Goal: Task Accomplishment & Management: Manage account settings

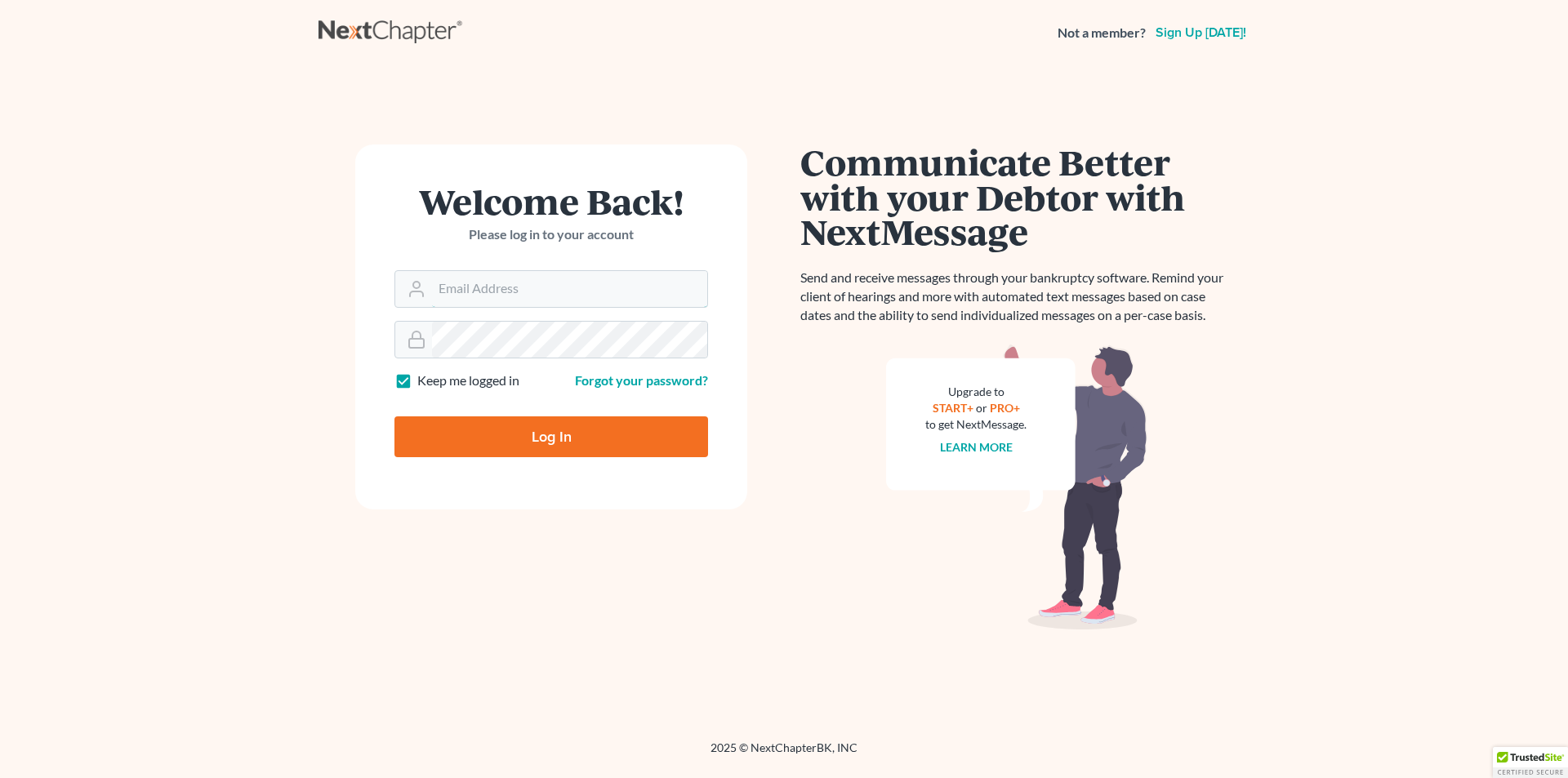
type input "[PERSON_NAME][EMAIL_ADDRESS][DOMAIN_NAME]"
click at [530, 429] on input "Log In" at bounding box center [550, 437] width 313 height 41
type input "Thinking..."
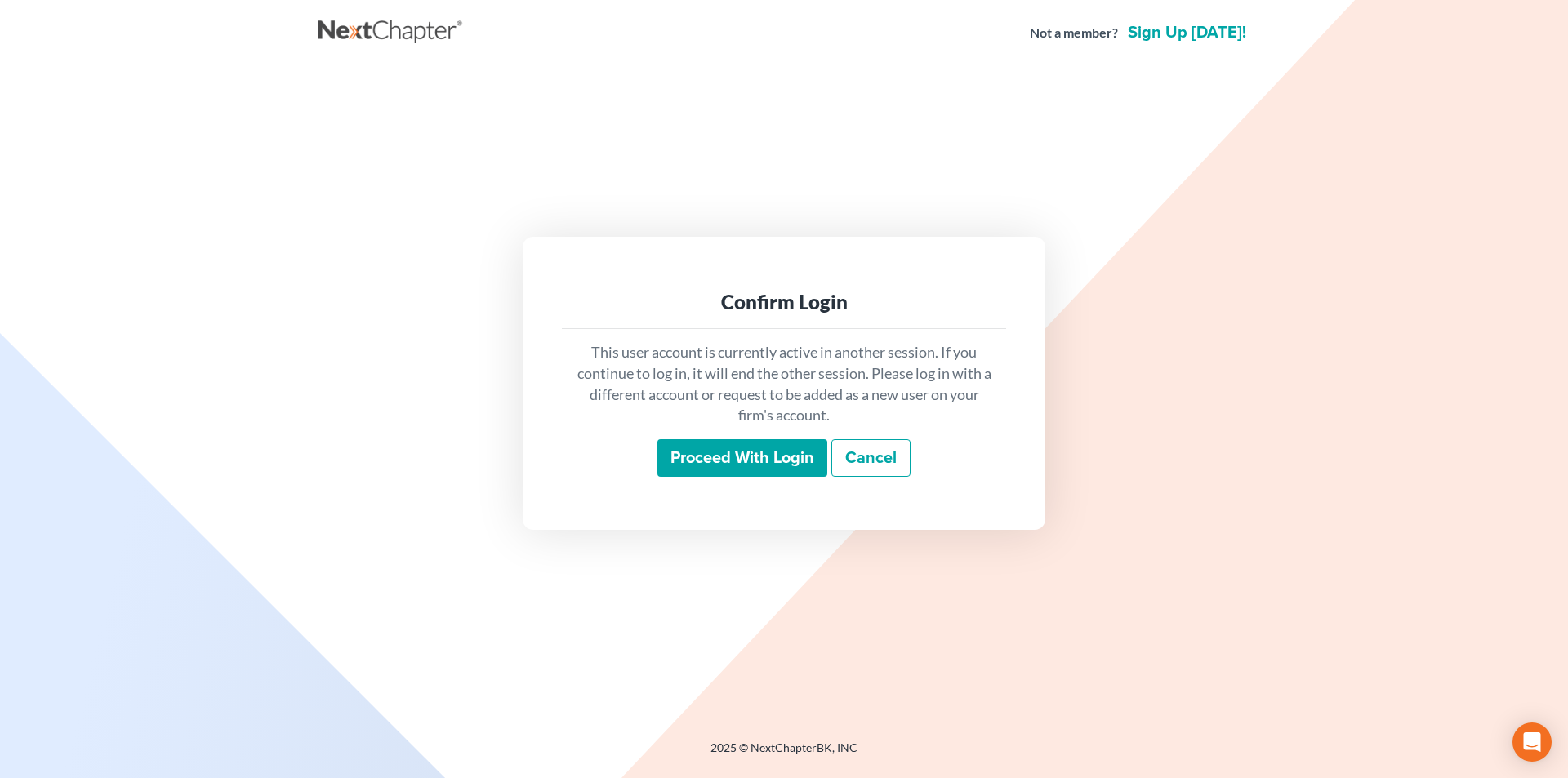
click at [678, 459] on input "Proceed with login" at bounding box center [743, 459] width 170 height 38
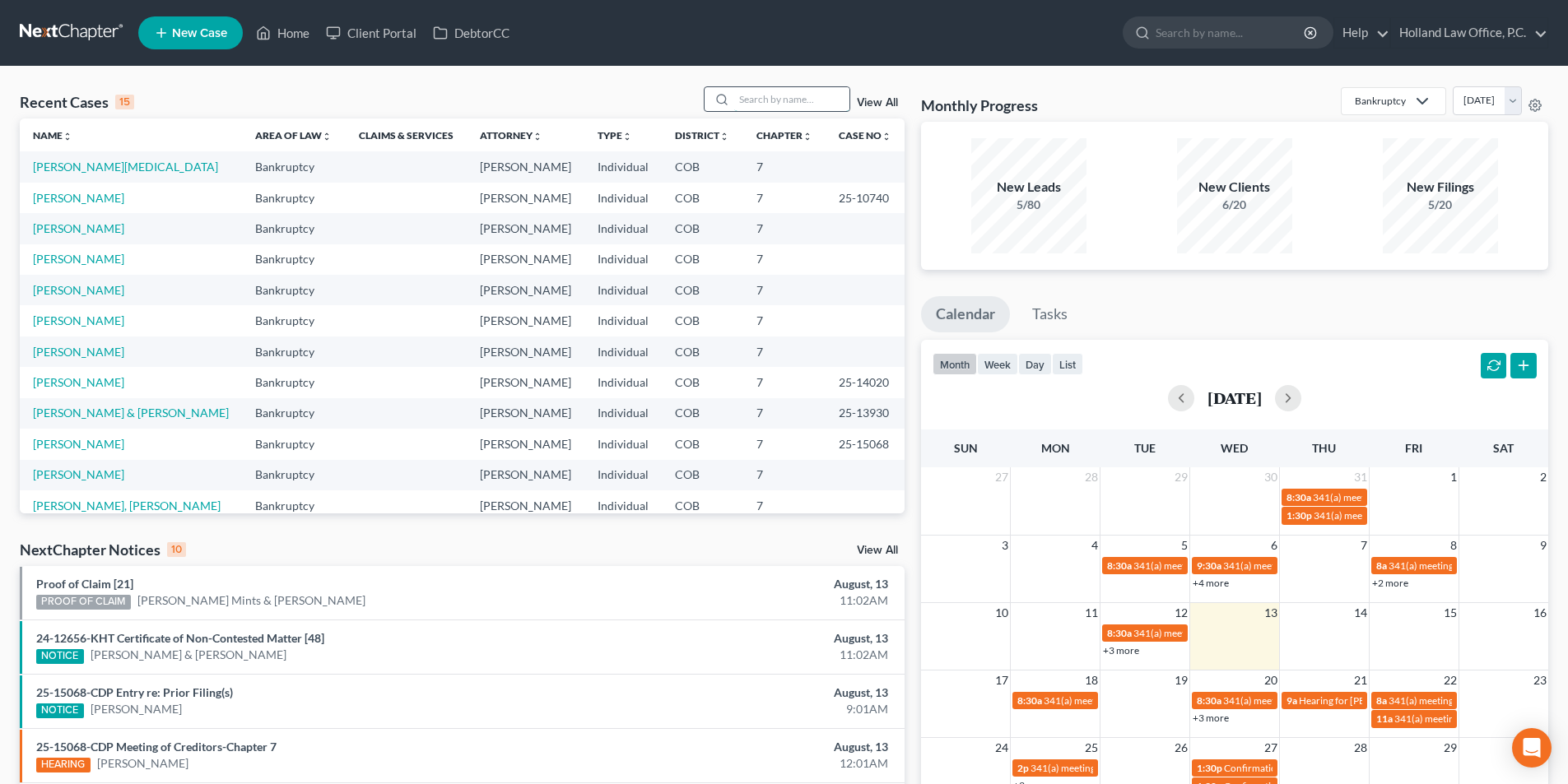
click at [810, 103] on input "search" at bounding box center [791, 100] width 115 height 24
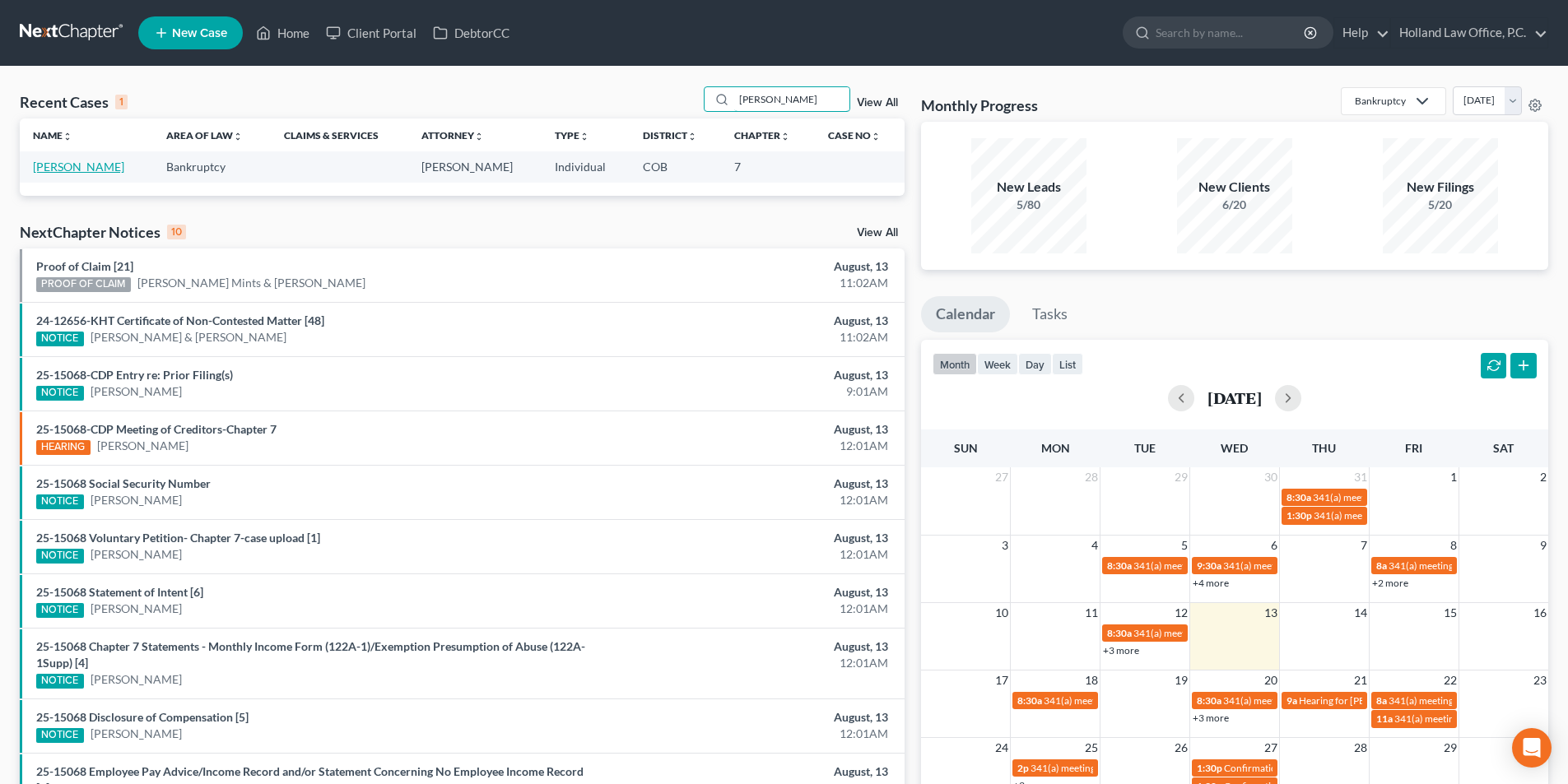
type input "[PERSON_NAME]"
click at [67, 165] on link "Amans, Kelly" at bounding box center [79, 167] width 92 height 14
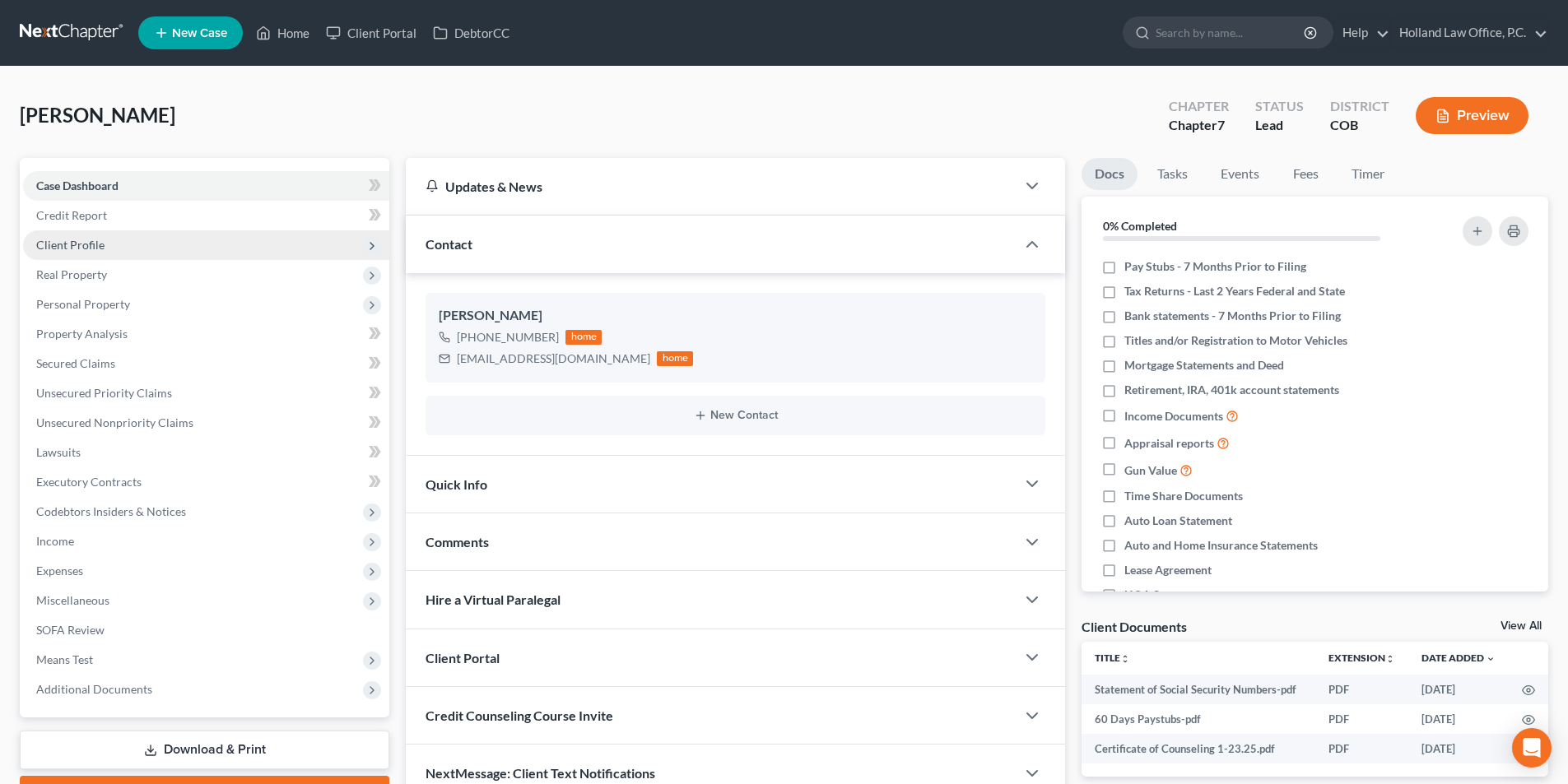
click at [63, 249] on span "Client Profile" at bounding box center [70, 245] width 68 height 14
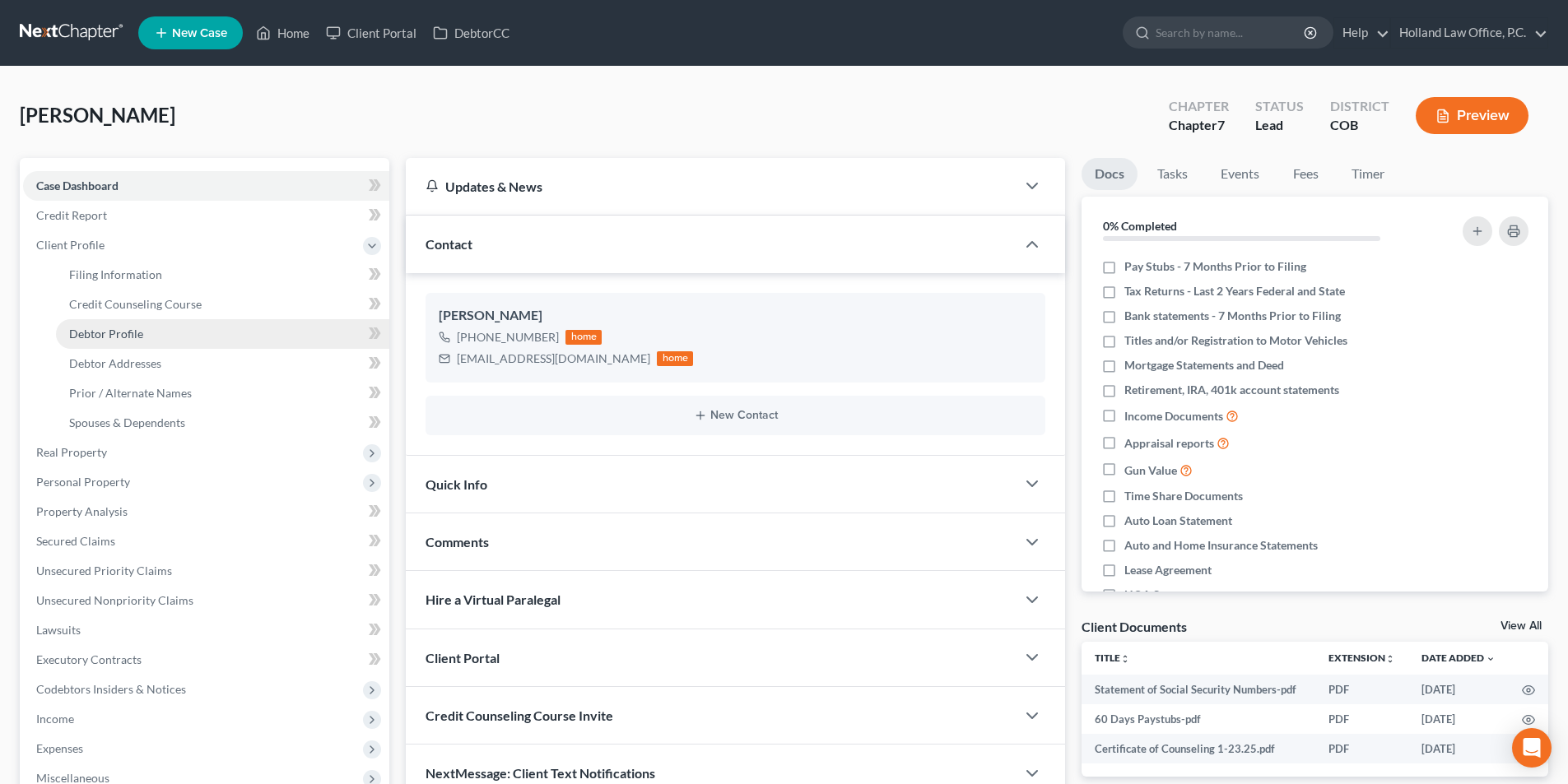
click at [123, 333] on span "Debtor Profile" at bounding box center [106, 334] width 74 height 14
select select "0"
select select "1"
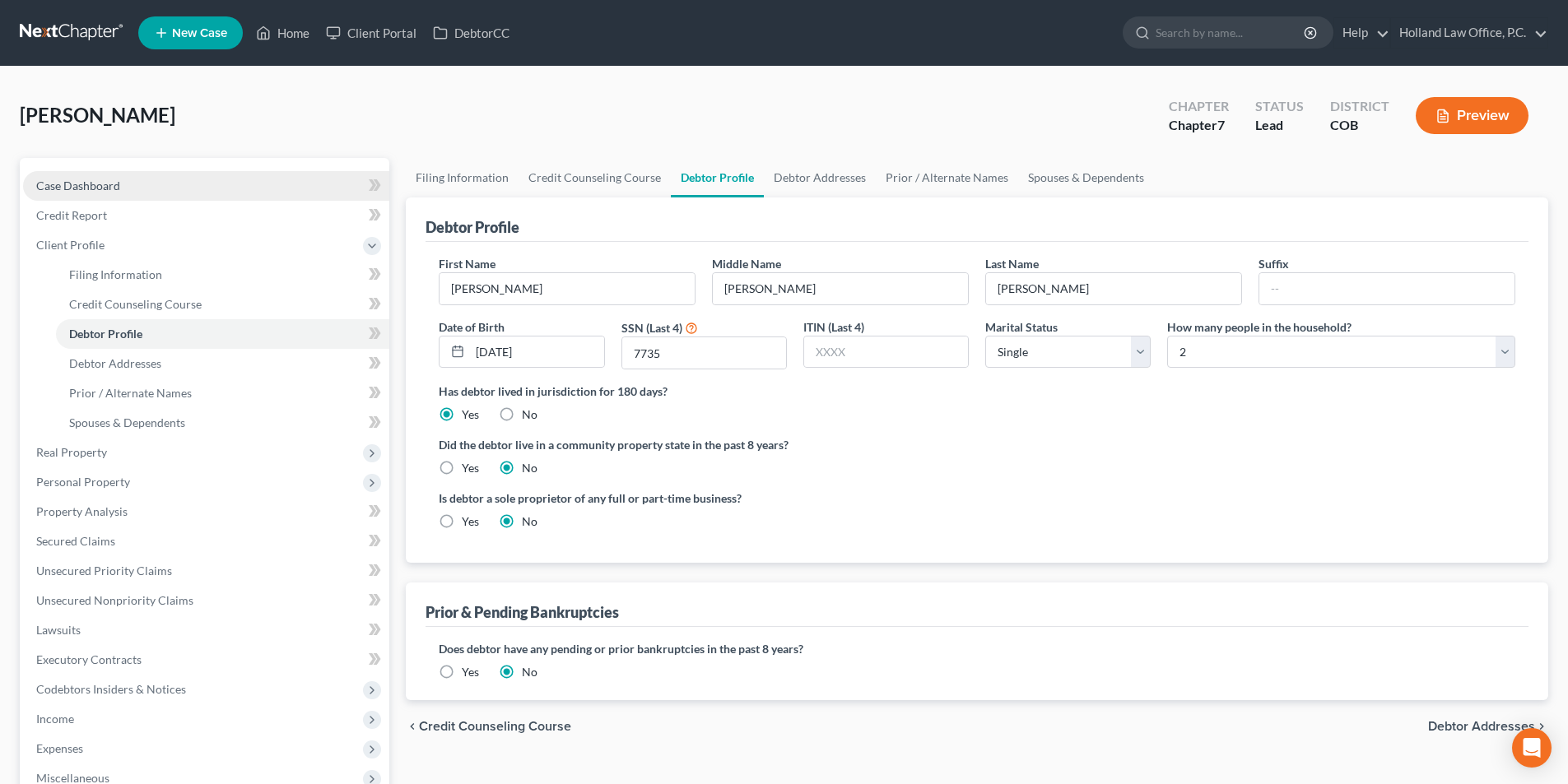
click at [116, 183] on span "Case Dashboard" at bounding box center [78, 185] width 84 height 14
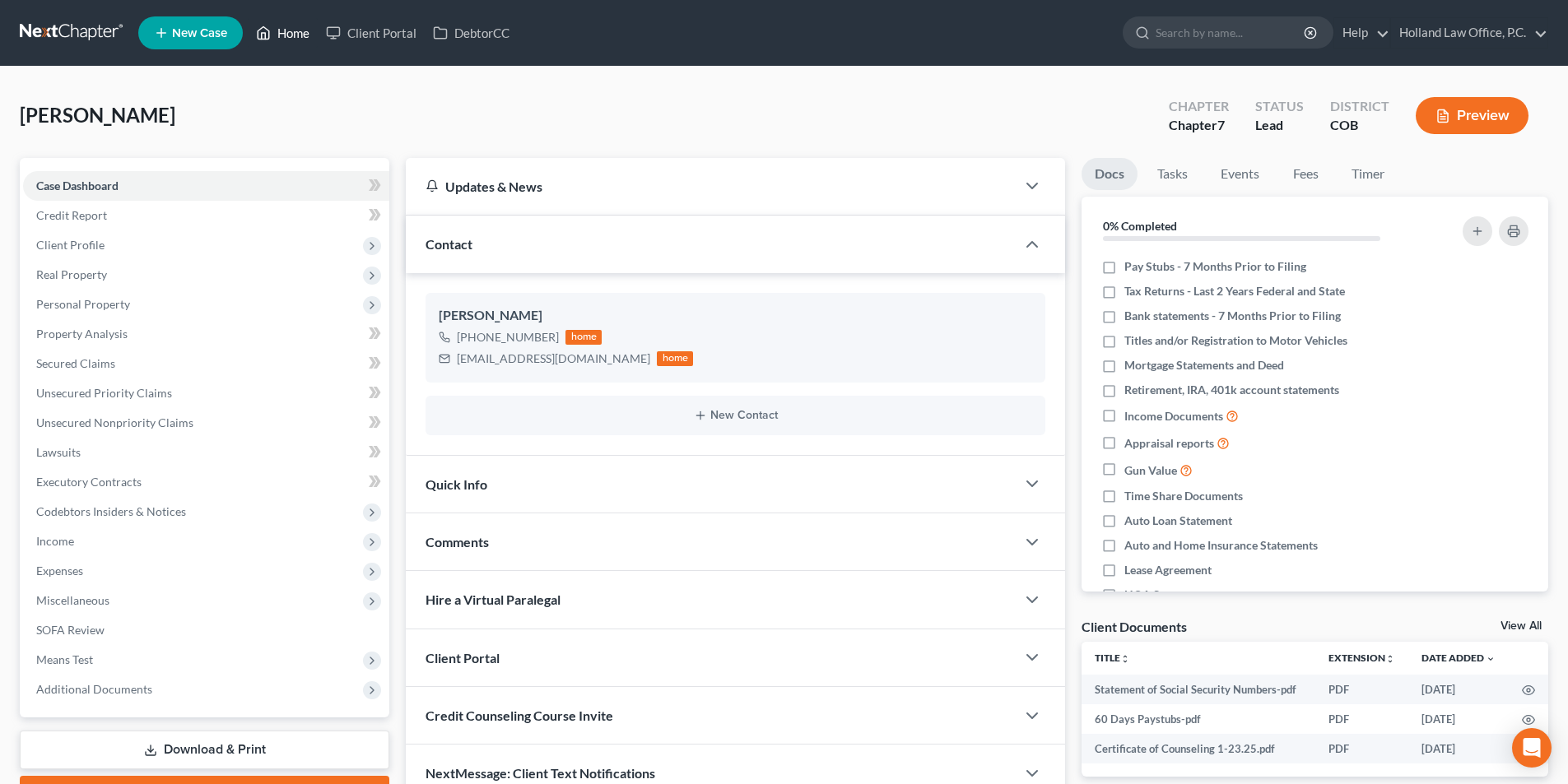
click at [294, 29] on link "Home" at bounding box center [282, 33] width 70 height 29
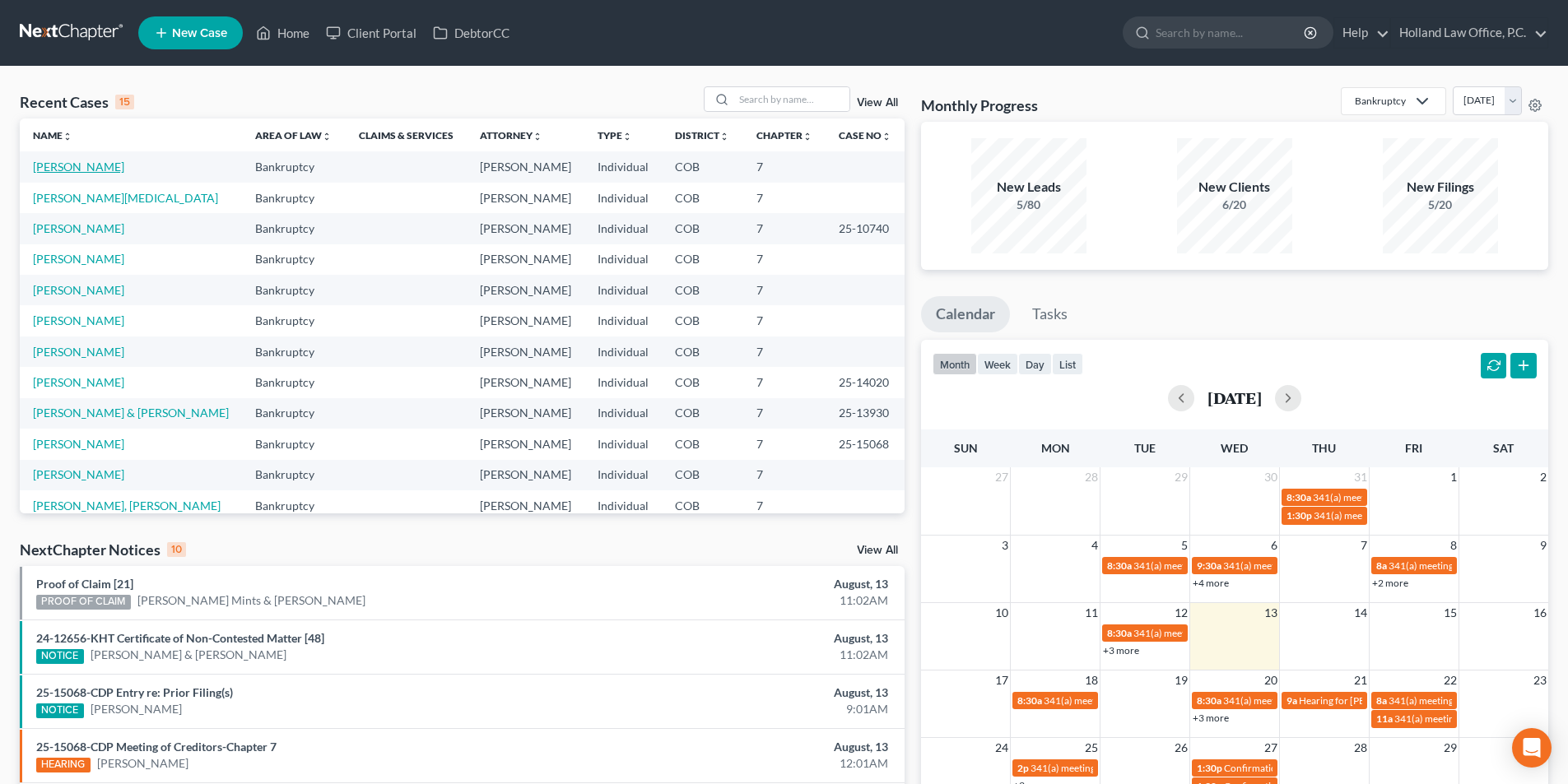
click at [76, 164] on link "Amans, Kelly" at bounding box center [79, 167] width 92 height 14
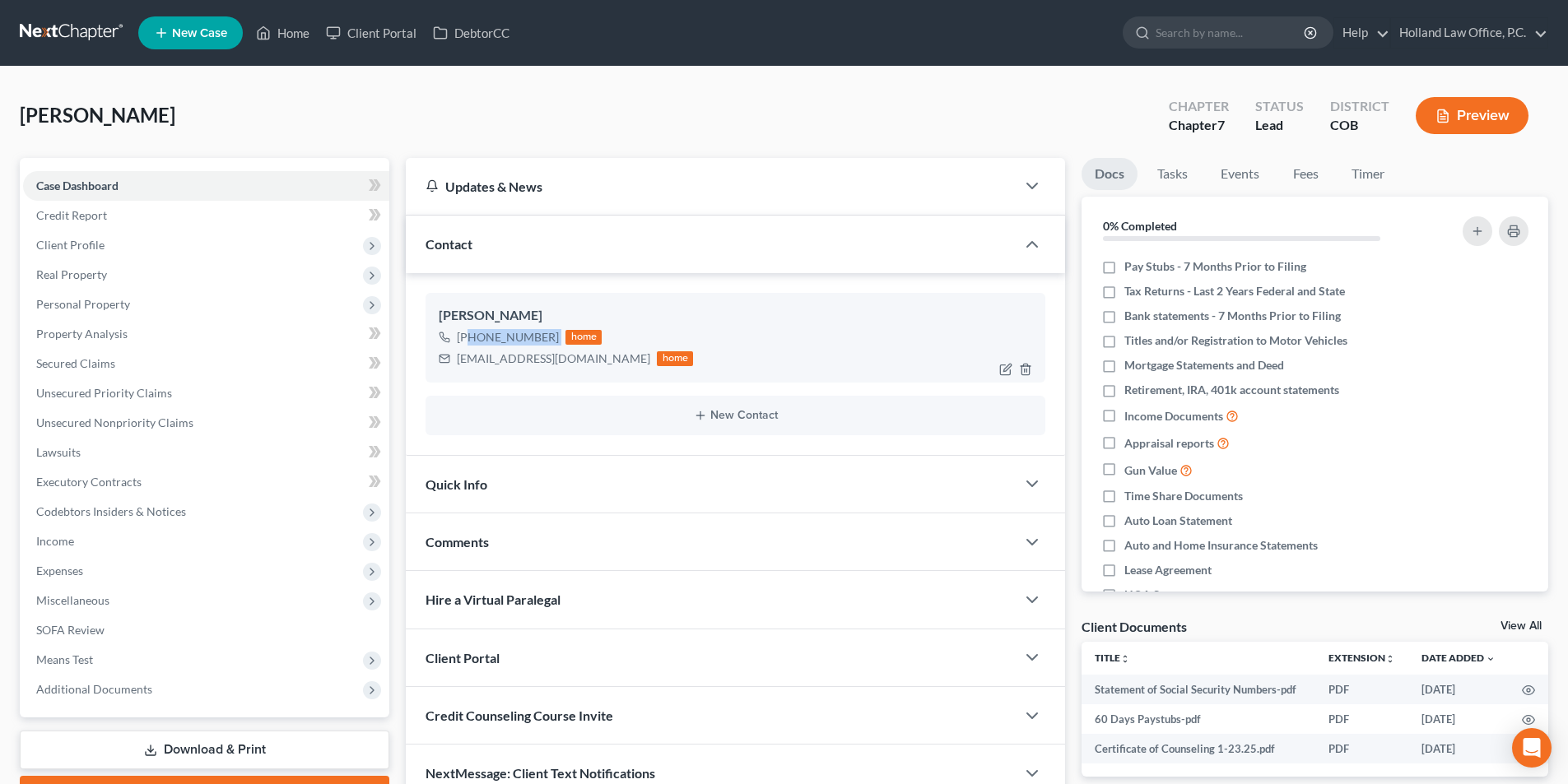
drag, startPoint x: 560, startPoint y: 336, endPoint x: 471, endPoint y: 340, distance: 89.1
click at [471, 340] on div "+1 (970) 775-0473 home" at bounding box center [566, 337] width 254 height 22
copy div "(970) 775-0473"
drag, startPoint x: 597, startPoint y: 360, endPoint x: 454, endPoint y: 372, distance: 143.5
click at [454, 372] on div "Kelly Amans +1 (970) 775-0473 home kamans040108@gmail.com home" at bounding box center [736, 337] width 620 height 89
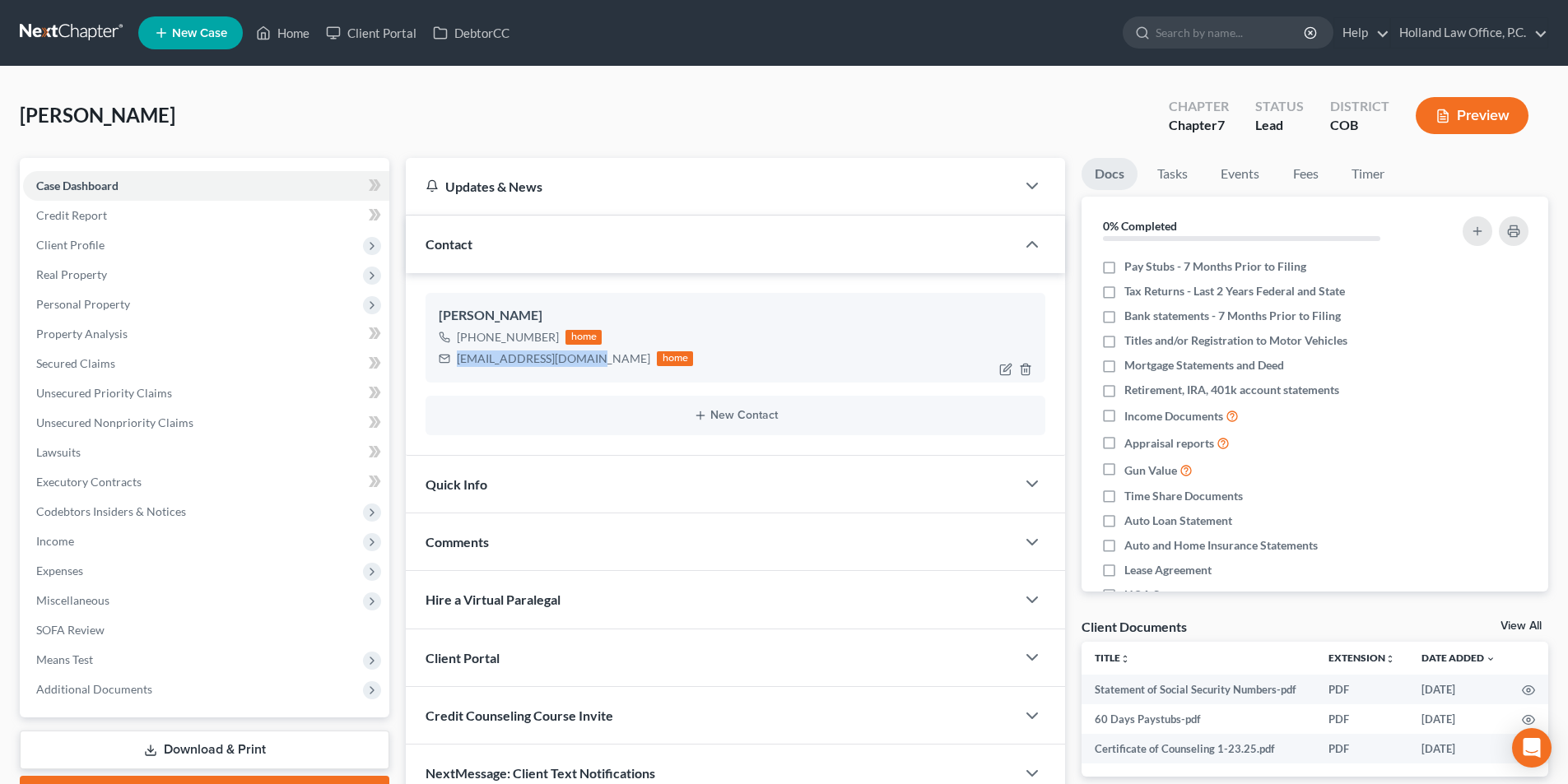
copy div "kamans040108@gmail.com"
click at [299, 37] on link "Home" at bounding box center [282, 33] width 70 height 29
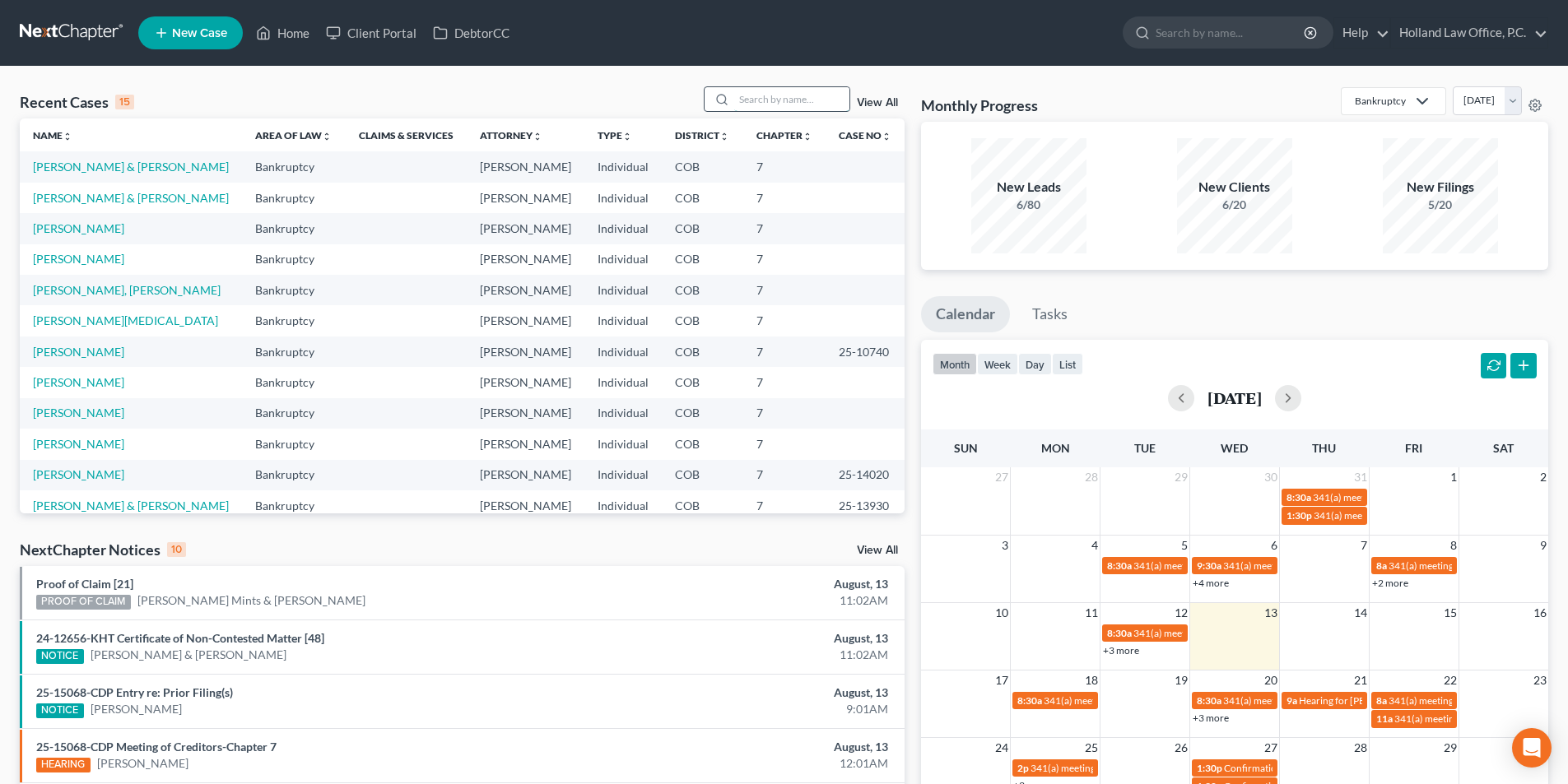
click at [828, 101] on input "search" at bounding box center [791, 100] width 115 height 24
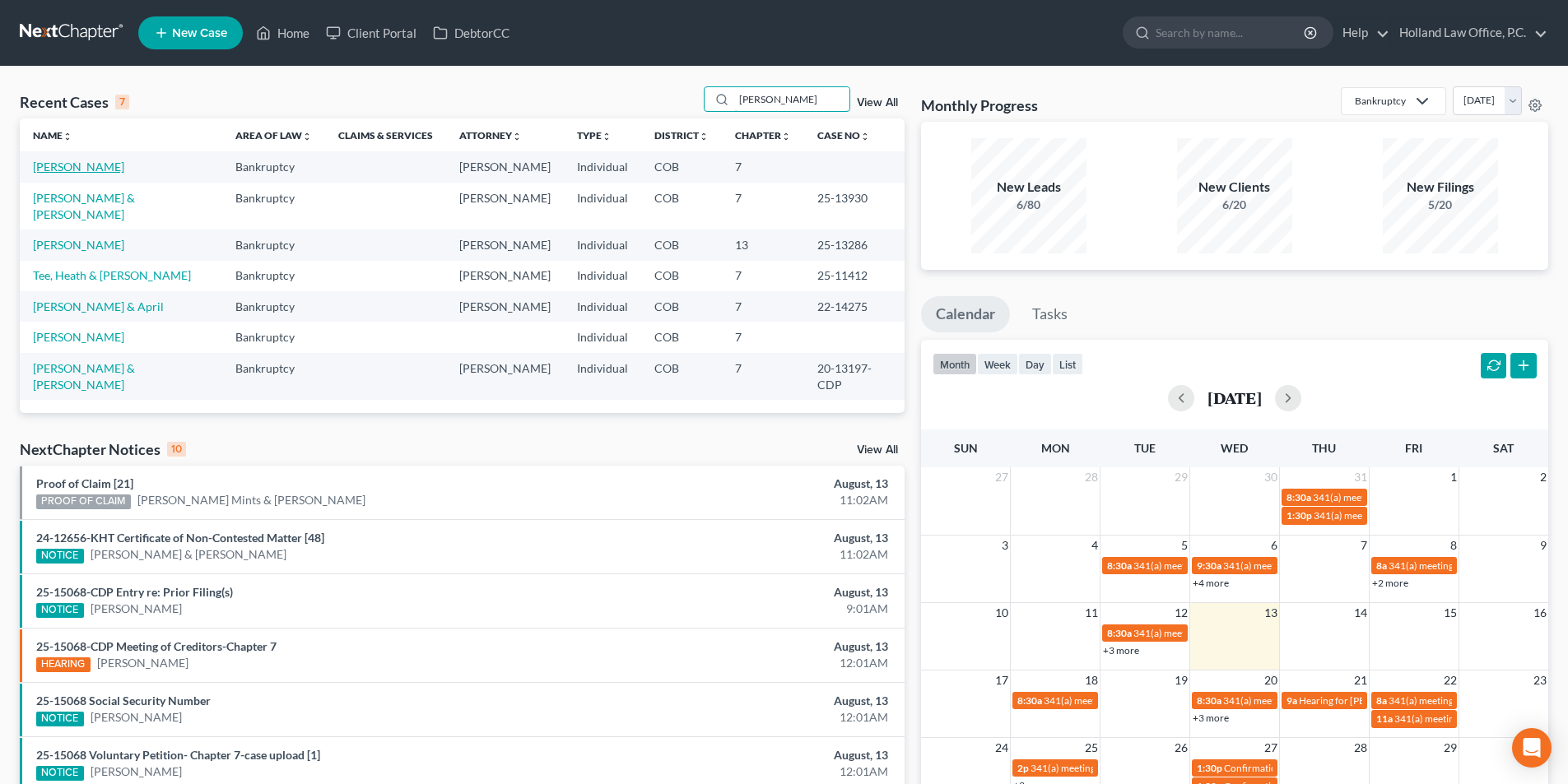
type input "Nathan"
click at [59, 171] on link "Walter, Nathan" at bounding box center [79, 167] width 92 height 14
